Goal: Task Accomplishment & Management: Manage account settings

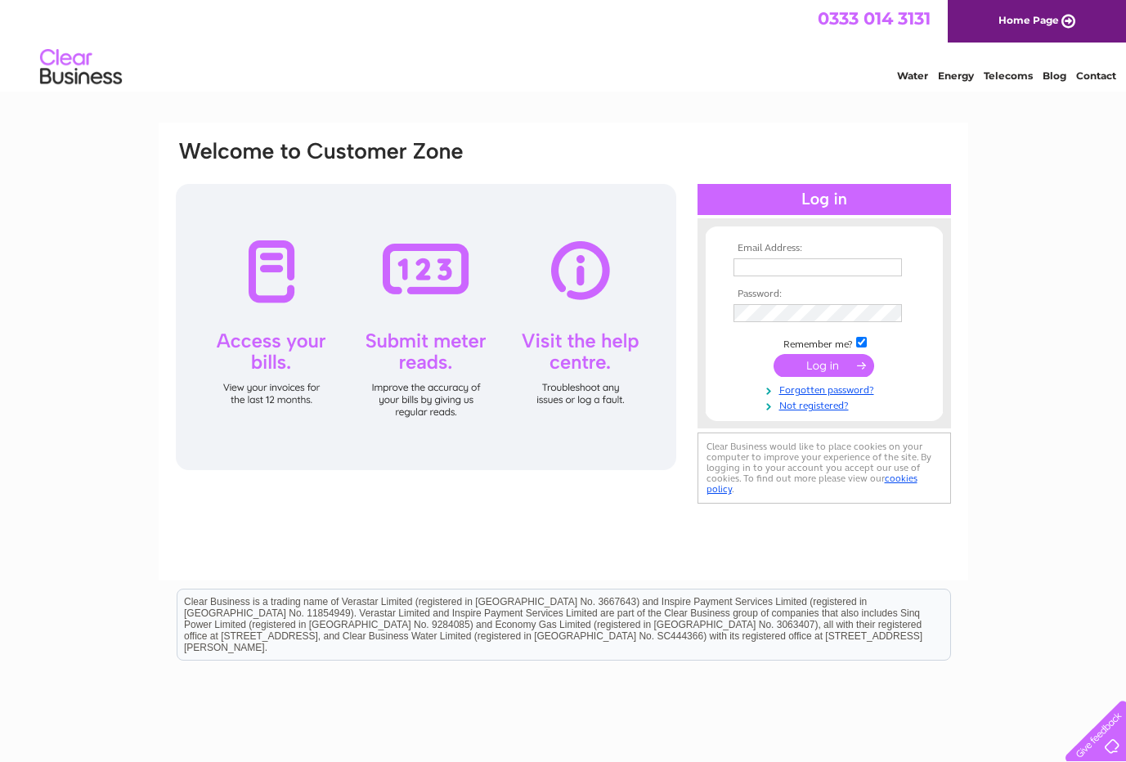
click at [757, 269] on input "text" at bounding box center [817, 267] width 168 height 18
type input "lockerbie.abattoir@live.co.uk"
click at [837, 359] on input "submit" at bounding box center [823, 367] width 101 height 23
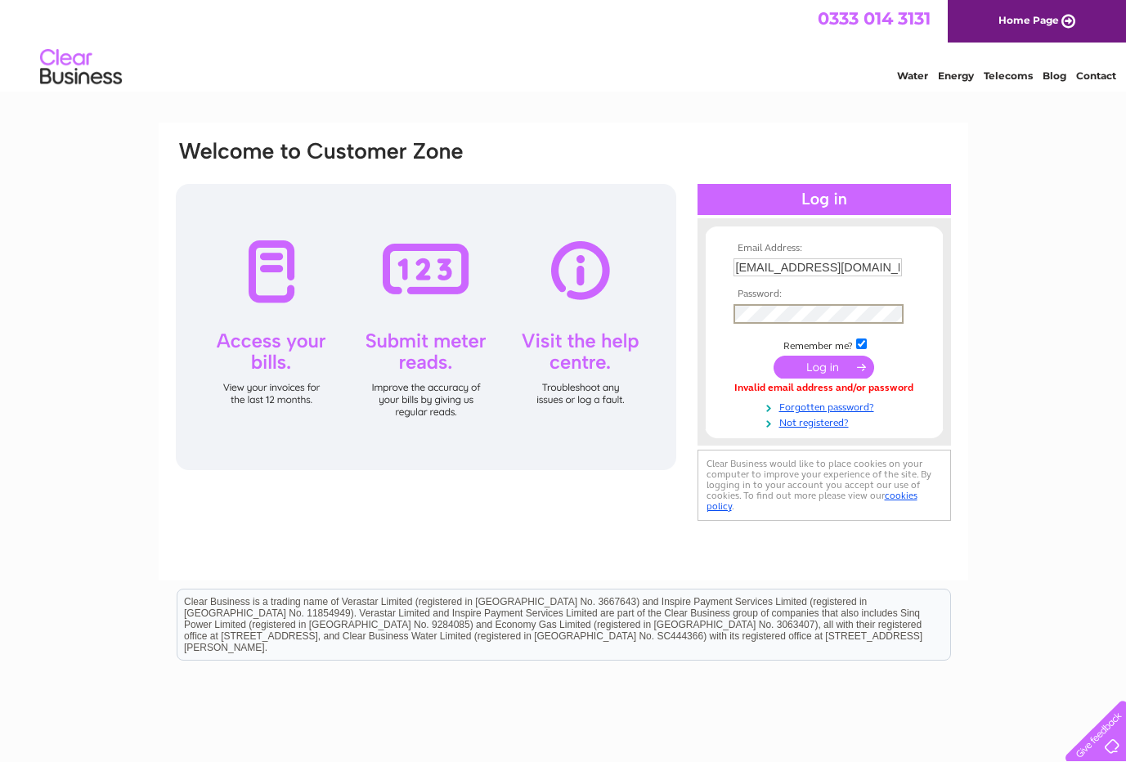
click at [823, 364] on input "submit" at bounding box center [823, 367] width 101 height 23
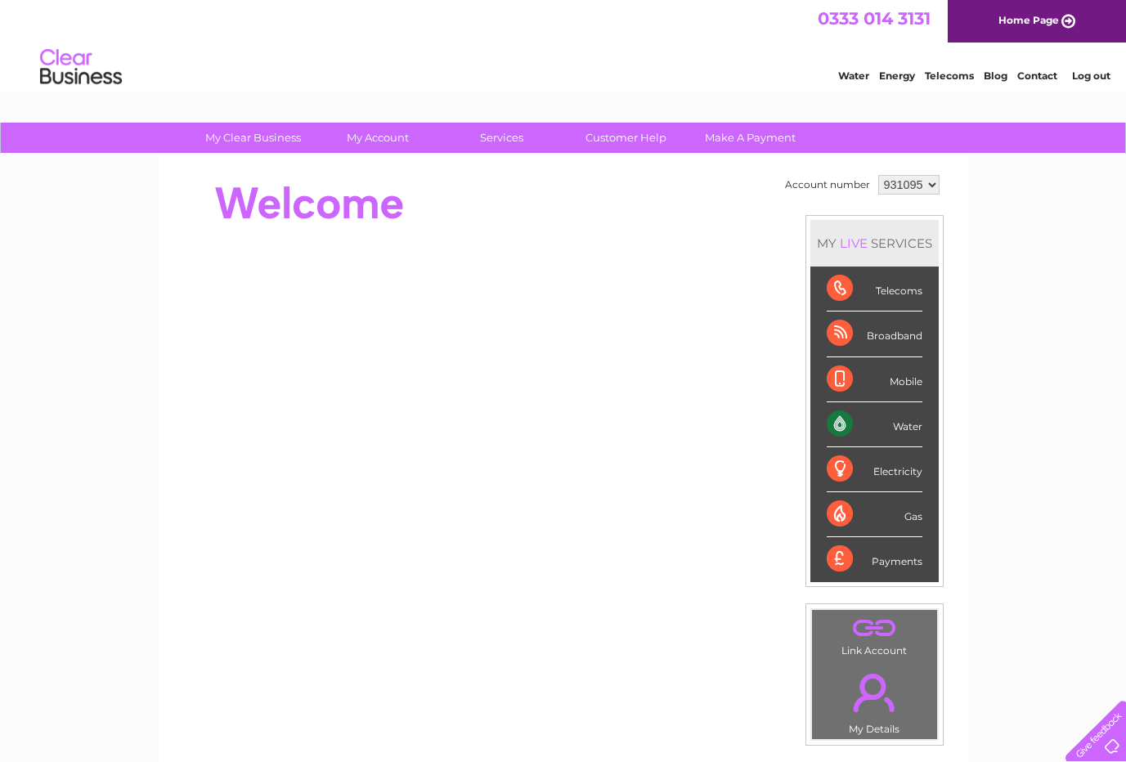
click at [933, 182] on select "931095 940162" at bounding box center [908, 185] width 61 height 20
click at [878, 175] on select "931095 940162" at bounding box center [908, 185] width 61 height 20
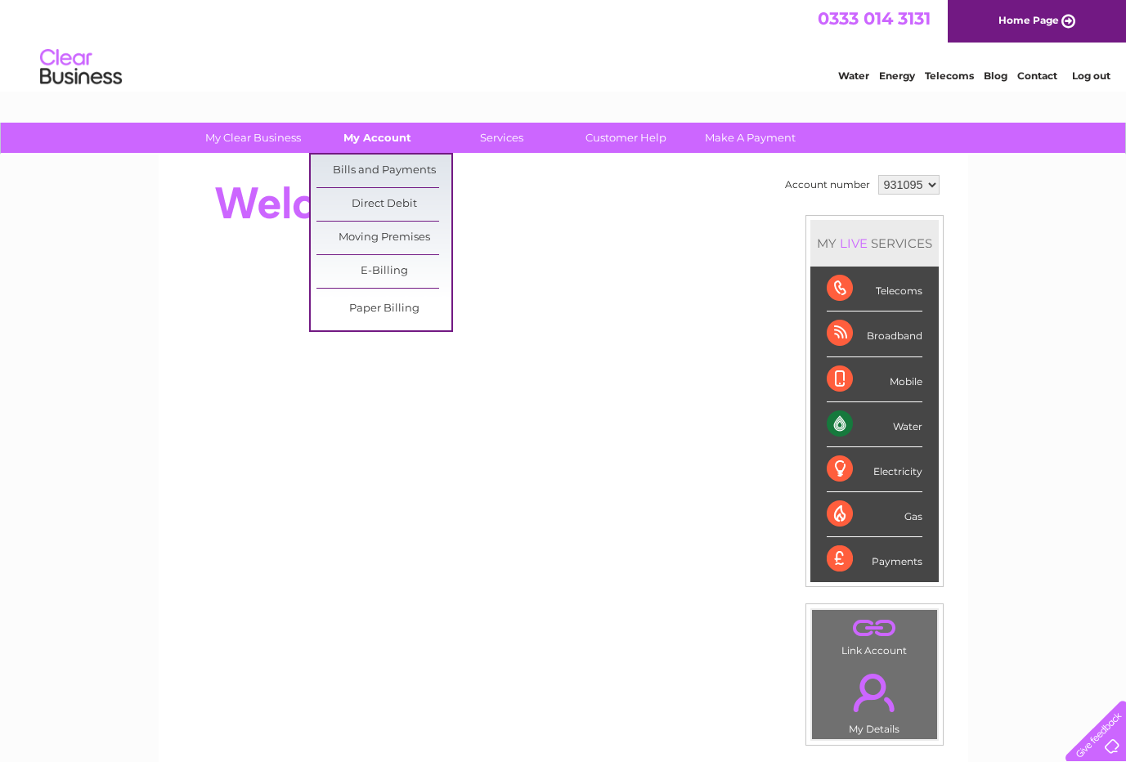
click at [375, 140] on link "My Account" at bounding box center [377, 138] width 135 height 30
click at [414, 168] on link "Bills and Payments" at bounding box center [383, 171] width 135 height 33
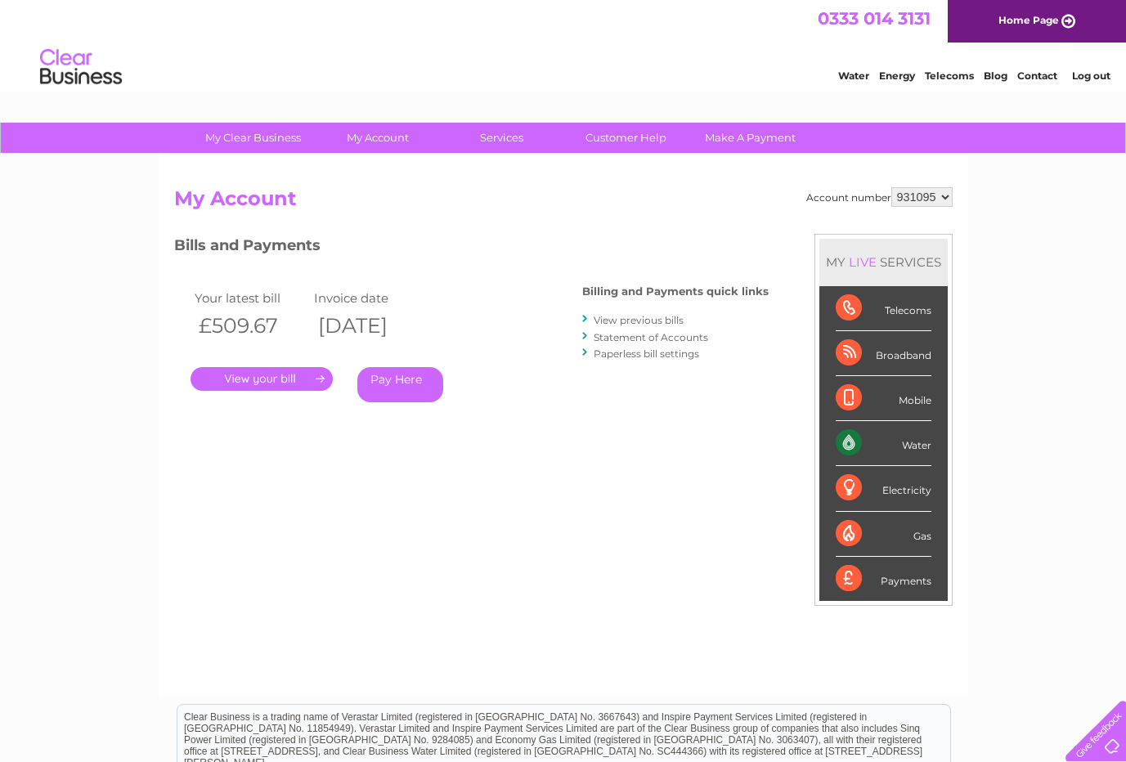
drag, startPoint x: 268, startPoint y: 376, endPoint x: 271, endPoint y: 367, distance: 9.6
click at [268, 375] on link "." at bounding box center [261, 379] width 142 height 24
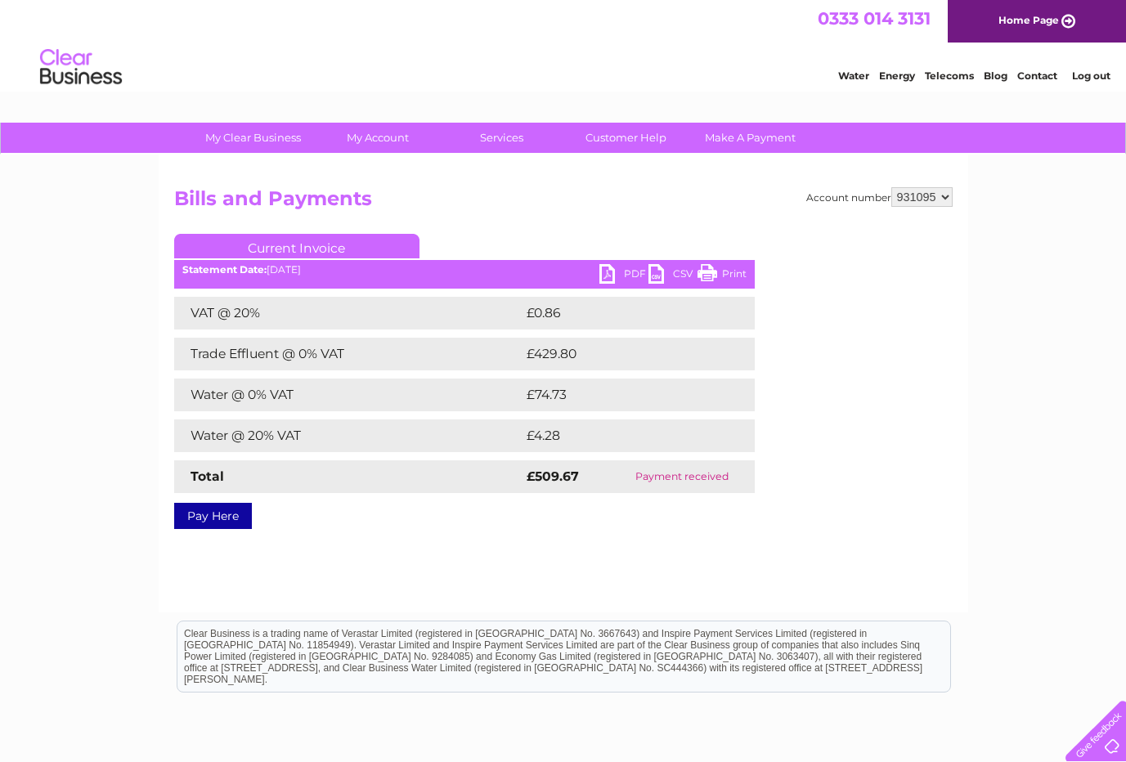
click at [731, 266] on link "Print" at bounding box center [721, 276] width 49 height 24
click at [630, 270] on link "PDF" at bounding box center [623, 276] width 49 height 24
click at [944, 195] on select "931095 940162" at bounding box center [921, 197] width 61 height 20
select select "940162"
click at [891, 187] on select "931095 940162" at bounding box center [921, 197] width 61 height 20
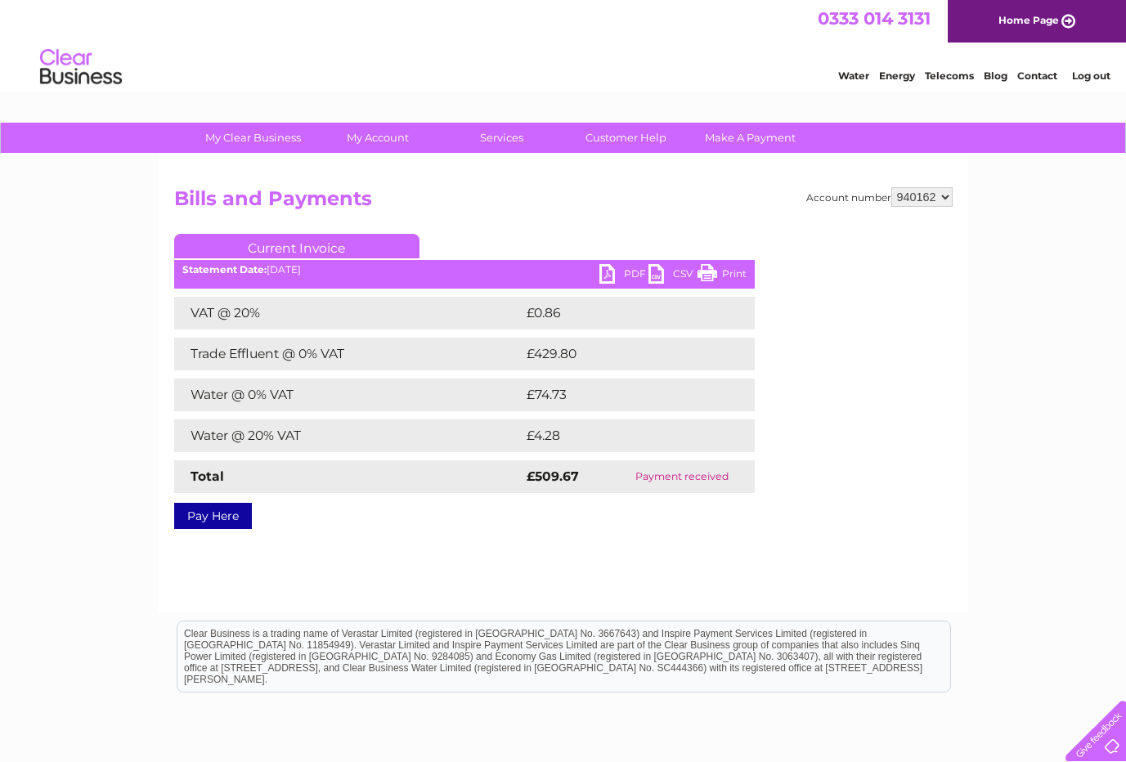
click at [938, 229] on div "Account number 931095 940162 Bills and Payments Current Invoice PDF CSV Print S…" at bounding box center [563, 355] width 778 height 336
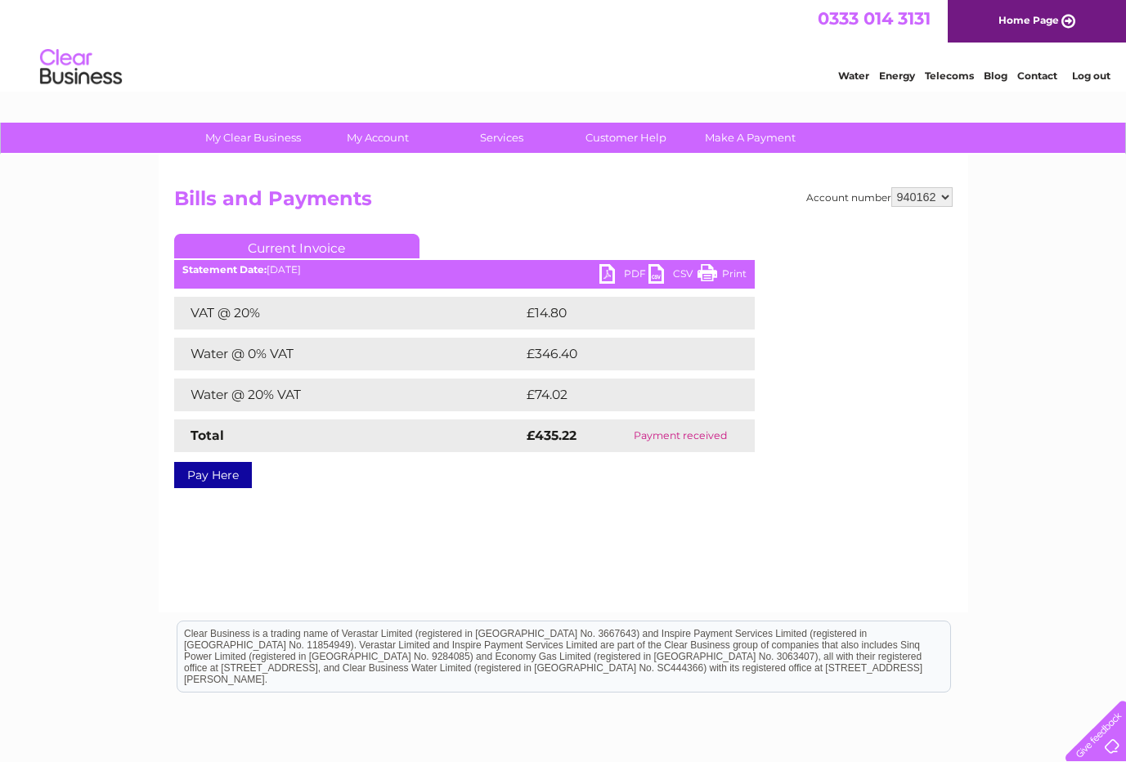
click at [630, 263] on ul "Current Invoice" at bounding box center [464, 249] width 580 height 30
click at [733, 264] on ul "Current Invoice" at bounding box center [464, 249] width 580 height 30
click at [733, 272] on link "Print" at bounding box center [721, 276] width 49 height 24
click at [635, 275] on link "PDF" at bounding box center [623, 276] width 49 height 24
